Goal: Information Seeking & Learning: Learn about a topic

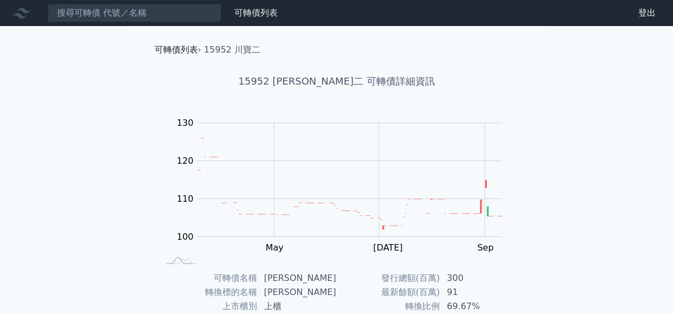
click at [169, 50] on link "可轉債列表" at bounding box center [176, 49] width 43 height 10
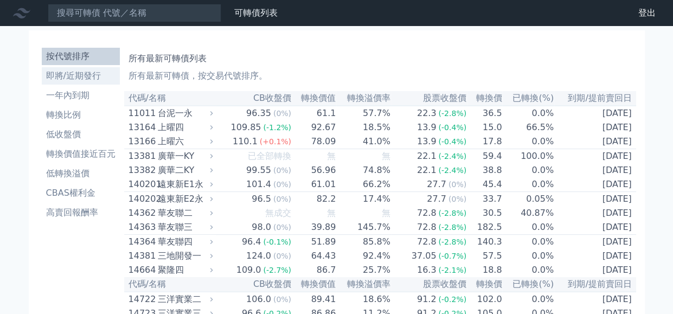
click at [53, 78] on li "即將/近期發行" at bounding box center [81, 75] width 78 height 13
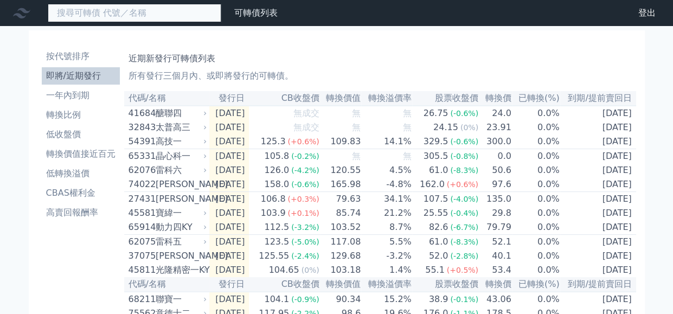
click at [151, 10] on input at bounding box center [135, 13] width 174 height 18
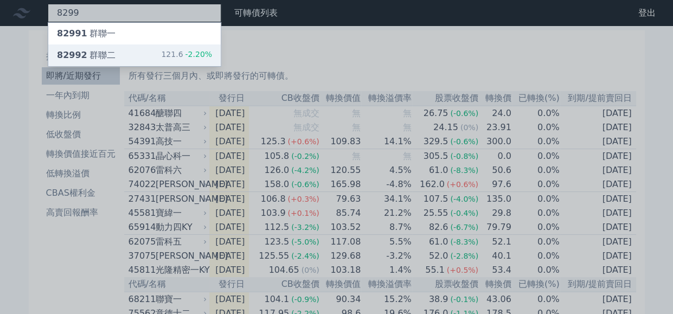
type input "8299"
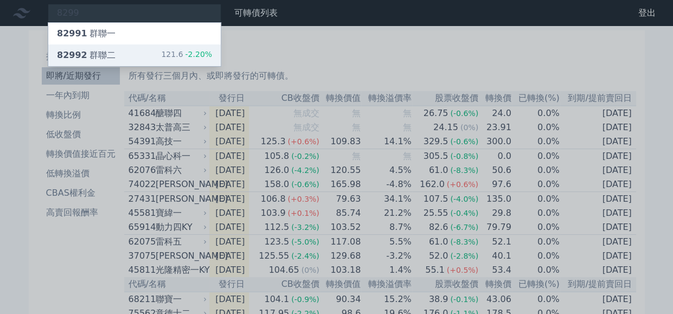
click at [100, 49] on div "82992 群聯二" at bounding box center [86, 55] width 59 height 13
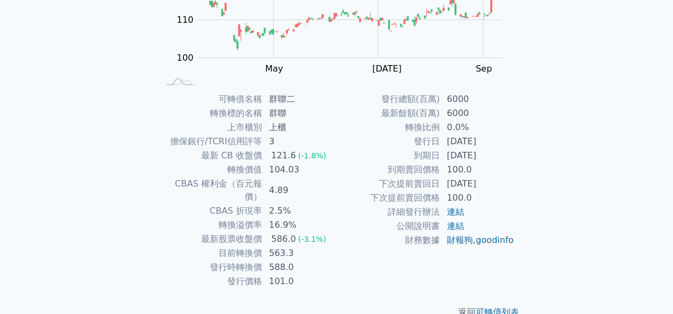
scroll to position [188, 0]
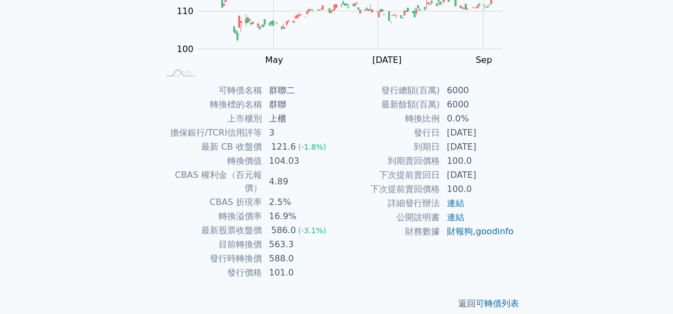
drag, startPoint x: 457, startPoint y: 147, endPoint x: 497, endPoint y: 150, distance: 40.2
click at [497, 150] on td "[DATE]" at bounding box center [477, 147] width 74 height 14
click at [345, 221] on td "公開說明書" at bounding box center [389, 217] width 104 height 14
drag, startPoint x: 259, startPoint y: 216, endPoint x: 323, endPoint y: 222, distance: 63.8
click at [323, 223] on tr "最新股票收盤價 586.0 (-3.1%)" at bounding box center [248, 230] width 178 height 14
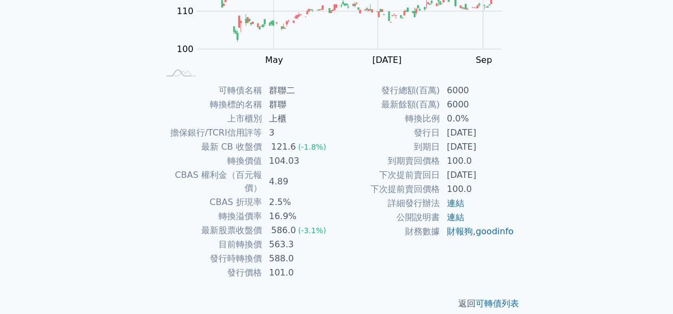
drag, startPoint x: 323, startPoint y: 222, endPoint x: 319, endPoint y: 241, distance: 19.4
click at [319, 252] on td "588.0" at bounding box center [299, 259] width 74 height 14
drag, startPoint x: 251, startPoint y: 225, endPoint x: 317, endPoint y: 239, distance: 68.2
click at [317, 239] on tbody "可轉債名稱 群聯二 轉換標的名稱 群聯 上市櫃別 上櫃 擔保銀行/TCRI信用評等 3 最新 CB 收盤價 121.6 (-1.8%) 轉換價值 104.03…" at bounding box center [248, 182] width 178 height 196
click at [317, 252] on td "588.0" at bounding box center [299, 259] width 74 height 14
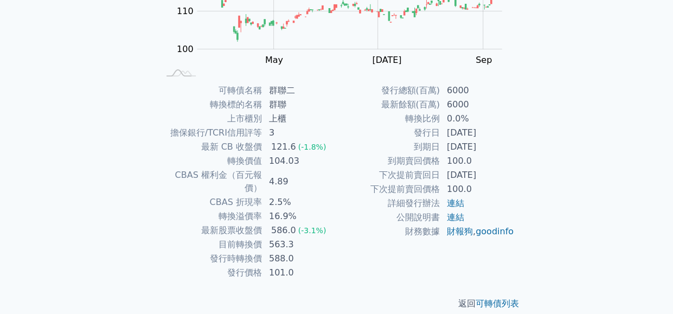
click at [219, 238] on td "目前轉換價" at bounding box center [211, 245] width 104 height 14
drag, startPoint x: 197, startPoint y: 230, endPoint x: 295, endPoint y: 241, distance: 98.7
click at [295, 241] on tbody "可轉債名稱 群聯二 轉換標的名稱 群聯 上市櫃別 上櫃 擔保銀行/TCRI信用評等 3 最新 CB 收盤價 121.6 (-1.8%) 轉換價值 104.03…" at bounding box center [248, 182] width 178 height 196
drag, startPoint x: 295, startPoint y: 241, endPoint x: 306, endPoint y: 243, distance: 11.2
click at [306, 252] on td "588.0" at bounding box center [299, 259] width 74 height 14
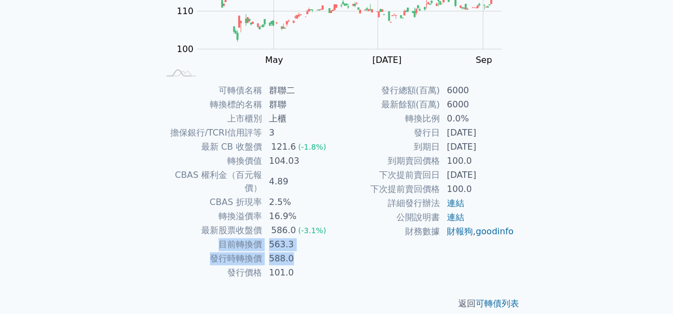
click at [215, 238] on td "目前轉換價" at bounding box center [211, 245] width 104 height 14
drag, startPoint x: 223, startPoint y: 232, endPoint x: 302, endPoint y: 239, distance: 79.0
click at [301, 239] on tbody "可轉債名稱 群聯二 轉換標的名稱 群聯 上市櫃別 上櫃 擔保銀行/TCRI信用評等 3 最新 CB 收盤價 121.6 (-1.8%) 轉換價值 104.03…" at bounding box center [248, 182] width 178 height 196
